Goal: Information Seeking & Learning: Check status

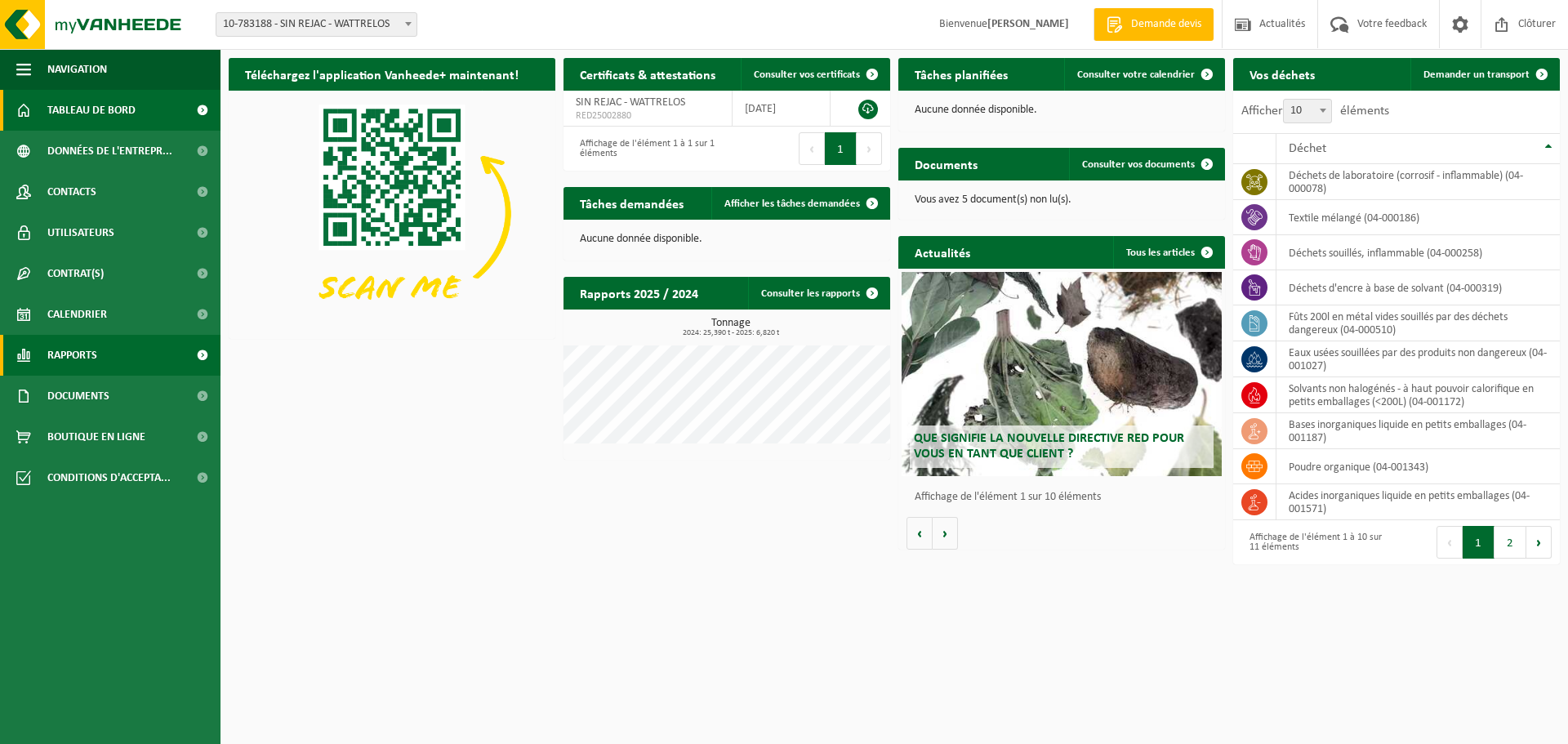
click at [100, 360] on link "Rapports" at bounding box center [110, 355] width 221 height 41
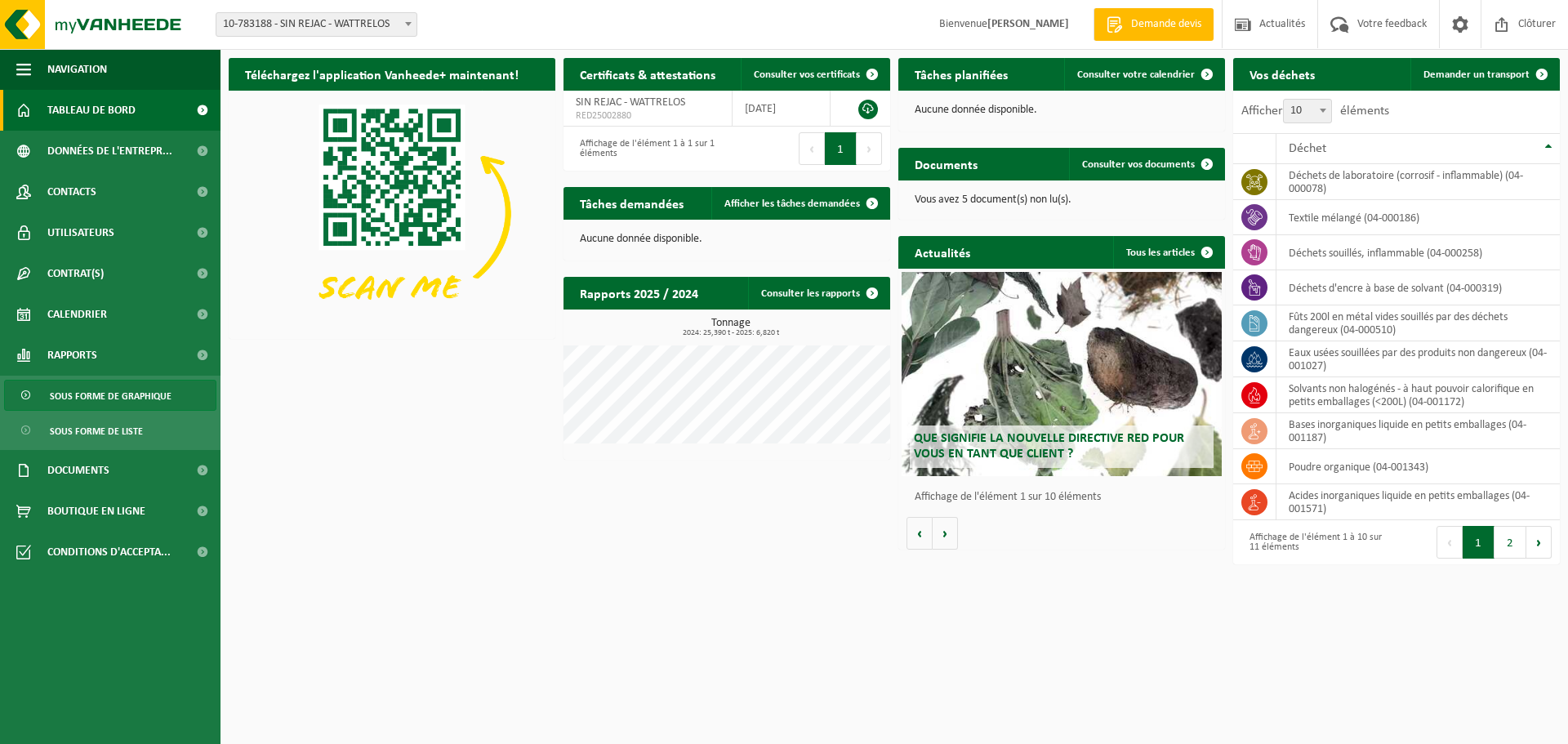
click at [114, 402] on span "Sous forme de graphique" at bounding box center [110, 396] width 122 height 31
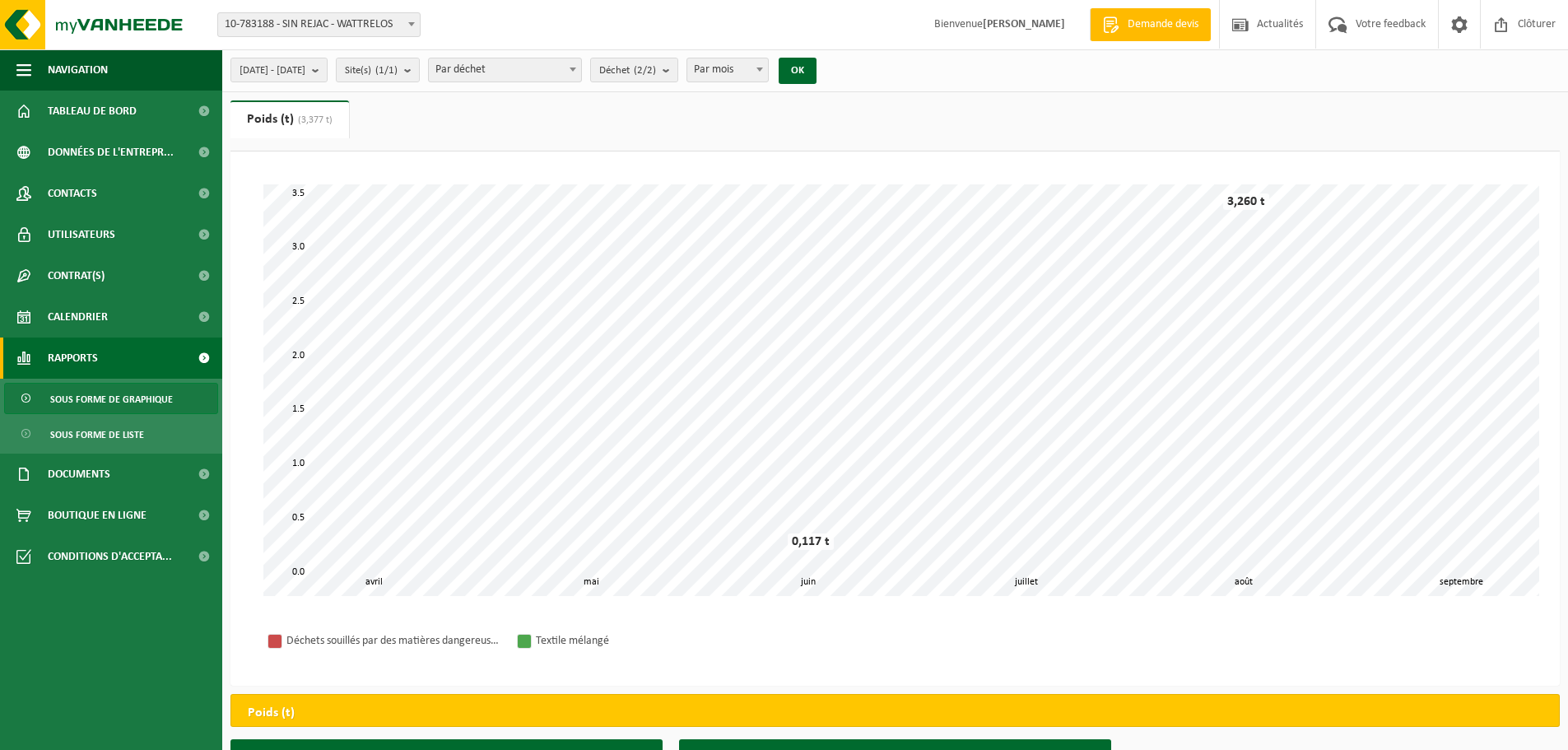
click at [748, 73] on span "Par mois" at bounding box center [727, 70] width 81 height 23
click at [527, 73] on span "Par déchet" at bounding box center [505, 70] width 152 height 23
click at [305, 77] on span "2025-04-01 - 2025-09-04" at bounding box center [272, 71] width 66 height 25
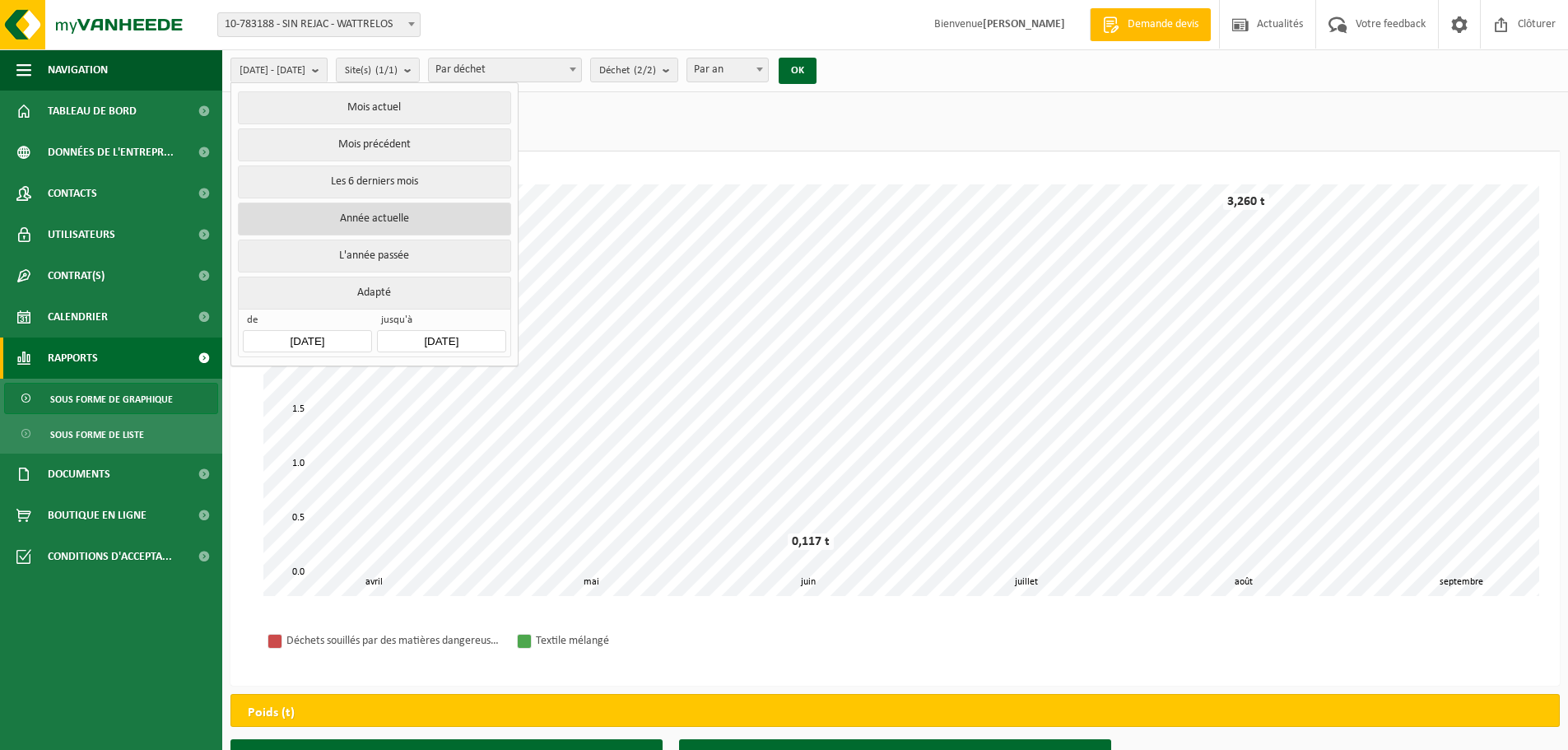
click at [411, 219] on button "Année actuelle" at bounding box center [374, 218] width 272 height 33
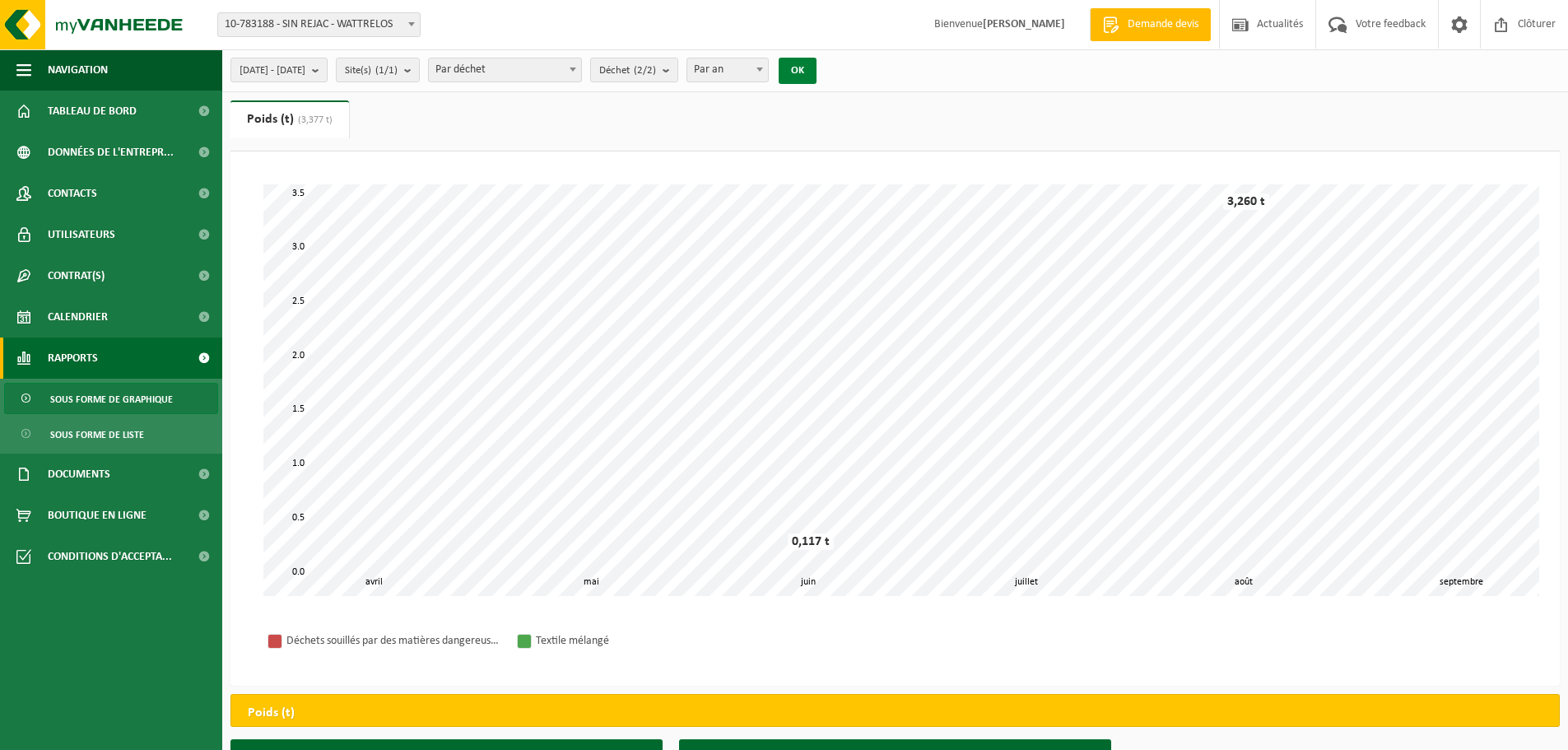
click at [817, 65] on button "OK" at bounding box center [797, 71] width 38 height 27
click at [766, 65] on span "Par an" at bounding box center [727, 70] width 81 height 23
click at [817, 79] on button "OK" at bounding box center [797, 71] width 38 height 27
click at [768, 65] on span "Par mois" at bounding box center [727, 70] width 81 height 23
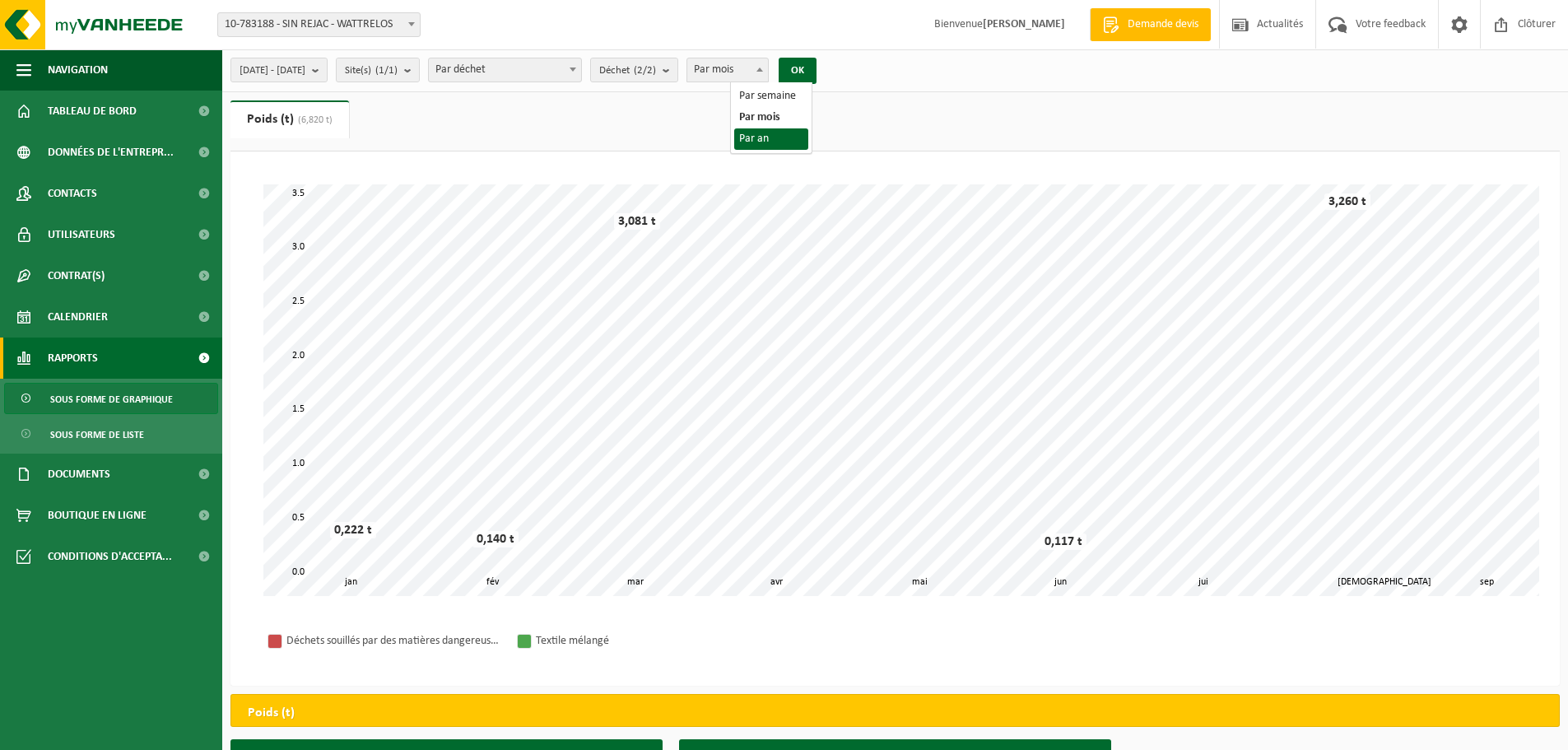
select select "3"
click at [817, 70] on button "OK" at bounding box center [797, 71] width 38 height 27
